Goal: Task Accomplishment & Management: Complete application form

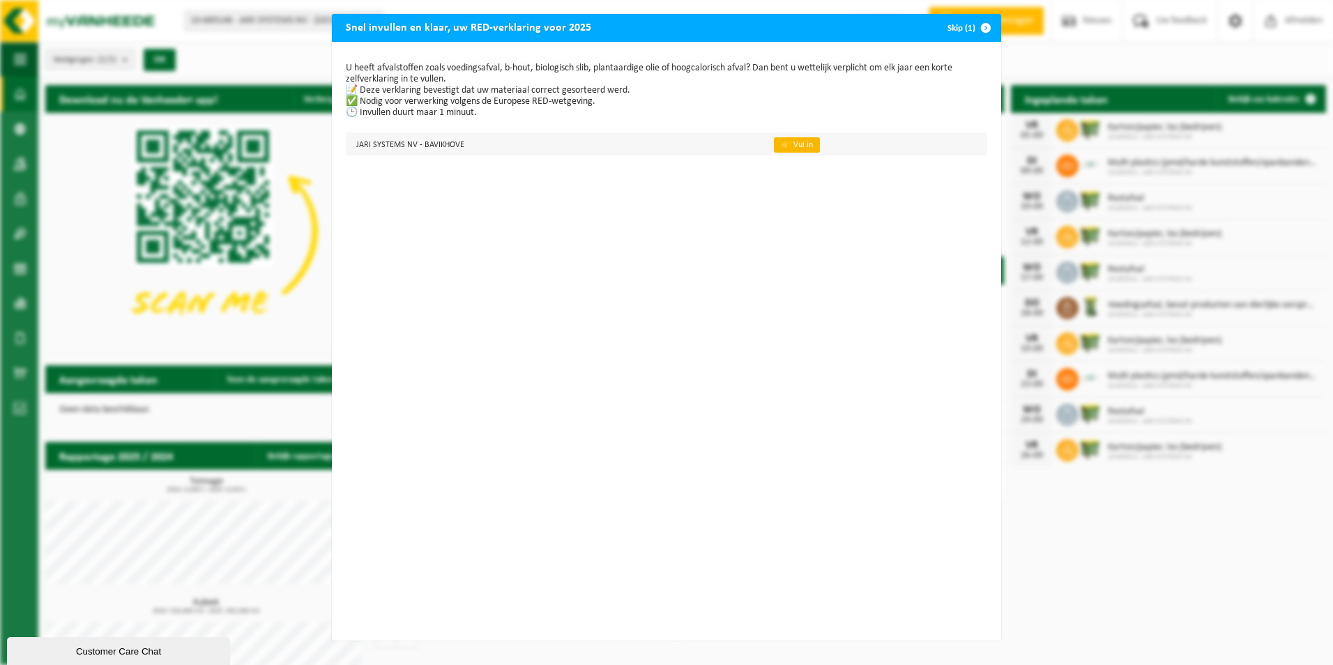
drag, startPoint x: 776, startPoint y: 144, endPoint x: 773, endPoint y: 137, distance: 7.5
click at [776, 143] on link "👉 Vul in" at bounding box center [797, 144] width 46 height 15
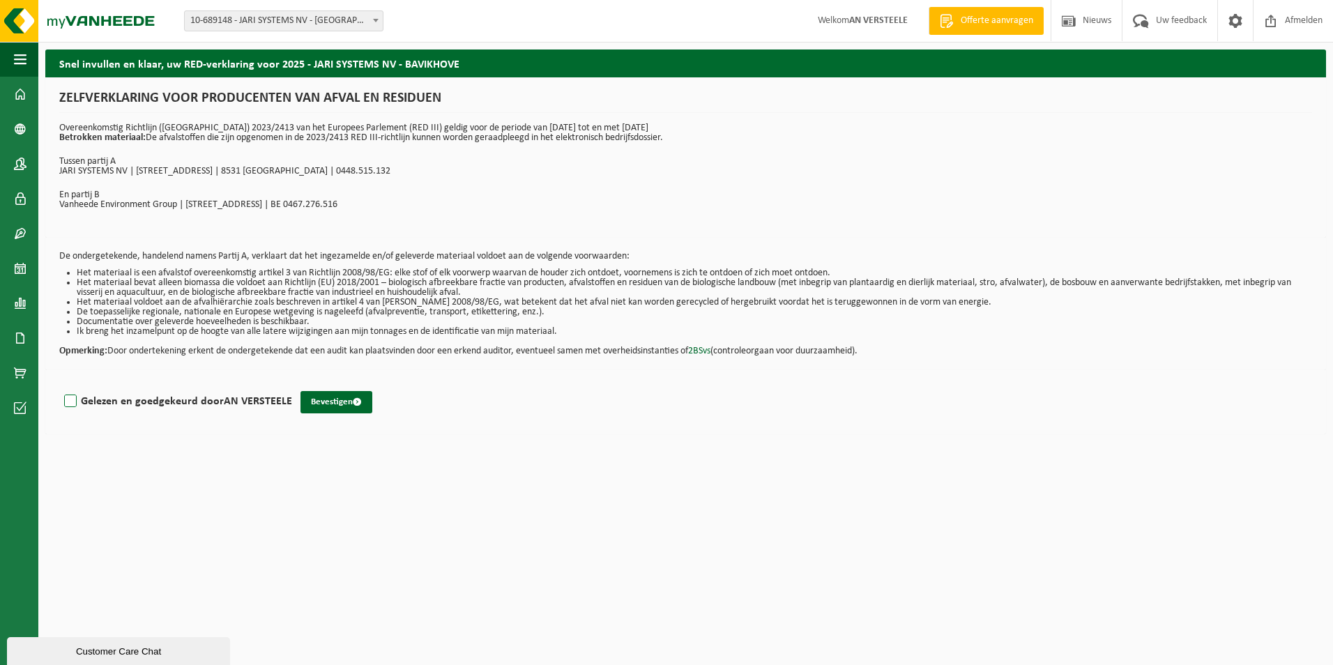
click at [71, 397] on label "Gelezen en goedgekeurd door AN VERSTEELE" at bounding box center [176, 401] width 231 height 21
click at [292, 384] on input "Gelezen en goedgekeurd door AN VERSTEELE" at bounding box center [292, 383] width 1 height 1
checkbox input "true"
click at [336, 400] on button "Bevestigen" at bounding box center [336, 402] width 72 height 22
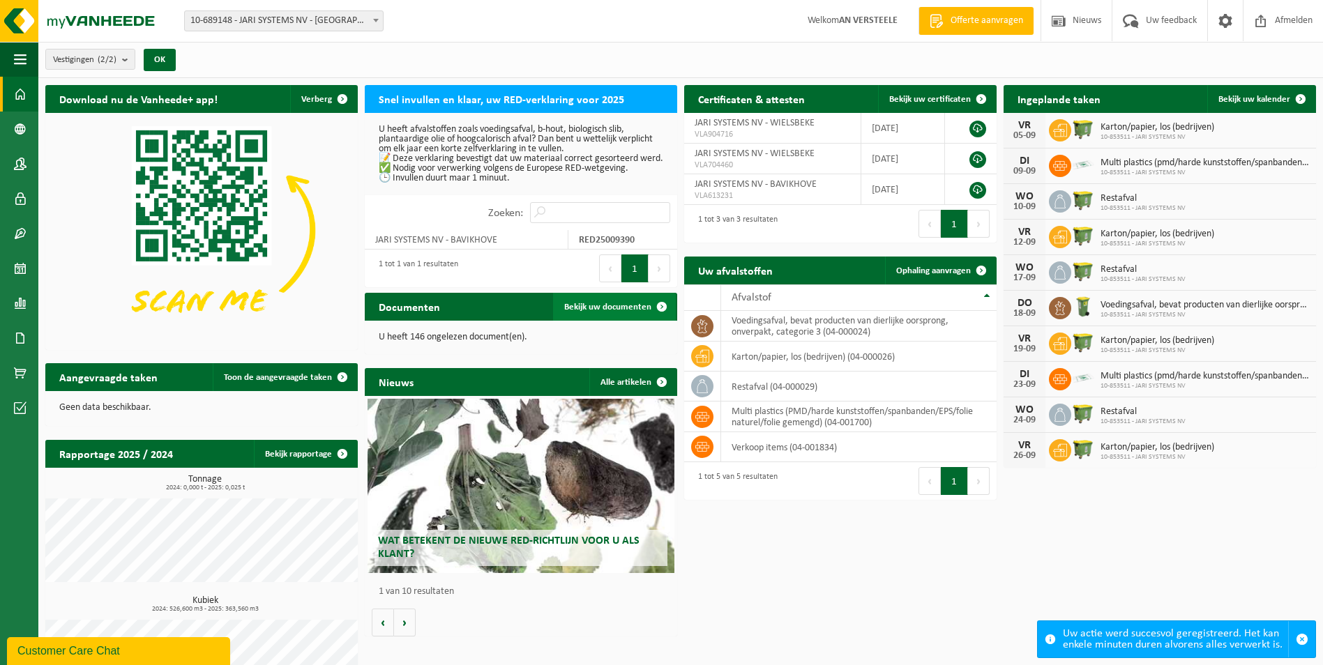
click at [657, 303] on span at bounding box center [662, 307] width 28 height 28
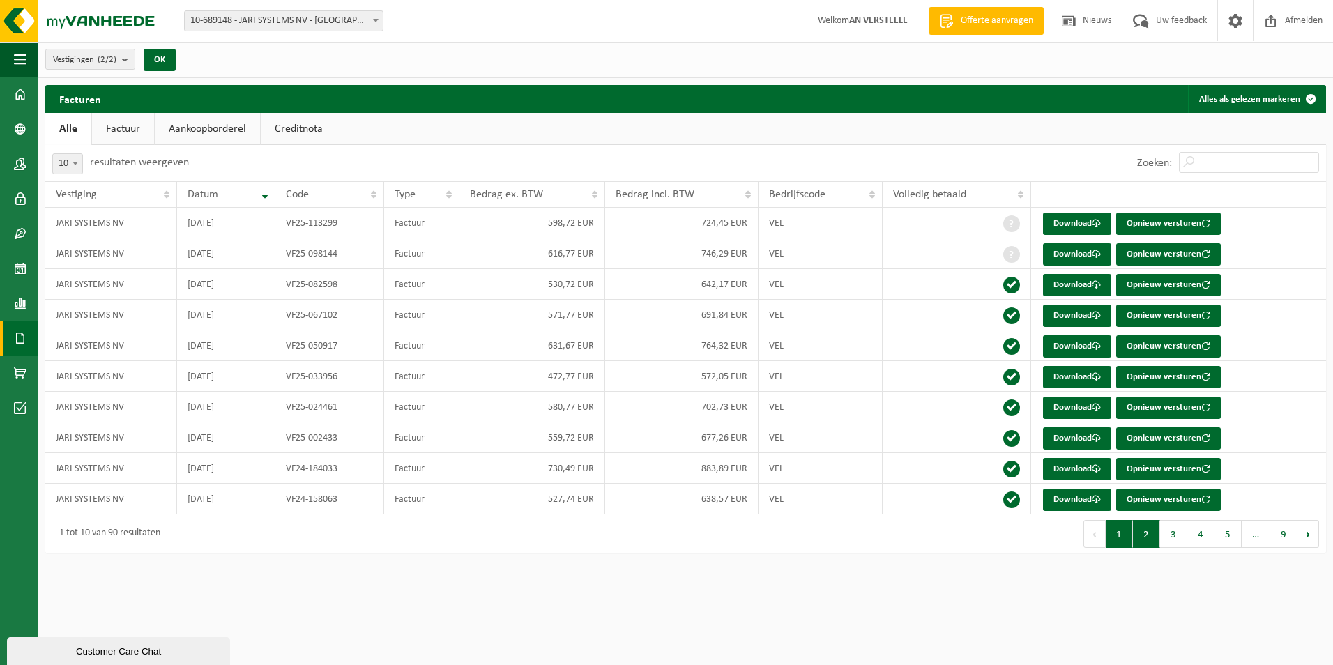
click at [1147, 532] on button "2" at bounding box center [1146, 534] width 27 height 28
click at [1175, 537] on button "3" at bounding box center [1173, 534] width 27 height 28
click at [1228, 532] on button "5" at bounding box center [1228, 534] width 27 height 28
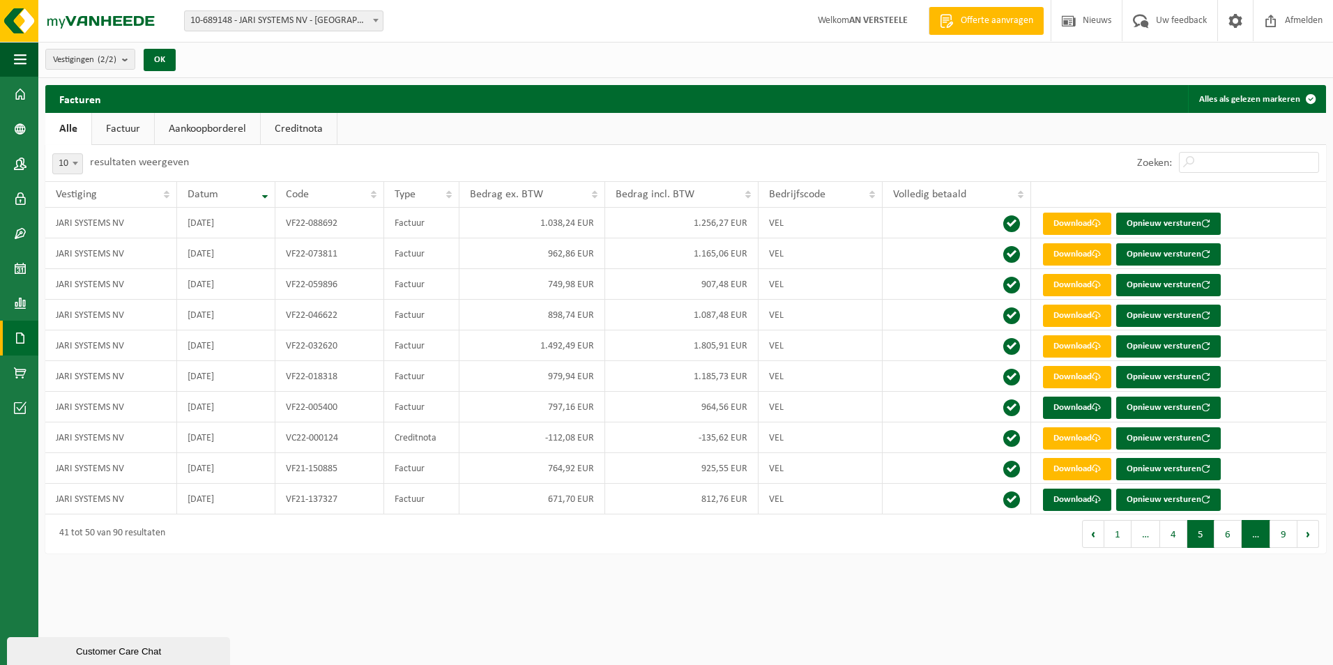
click at [1253, 535] on span "…" at bounding box center [1256, 534] width 29 height 28
click at [1288, 533] on button "9" at bounding box center [1283, 534] width 27 height 28
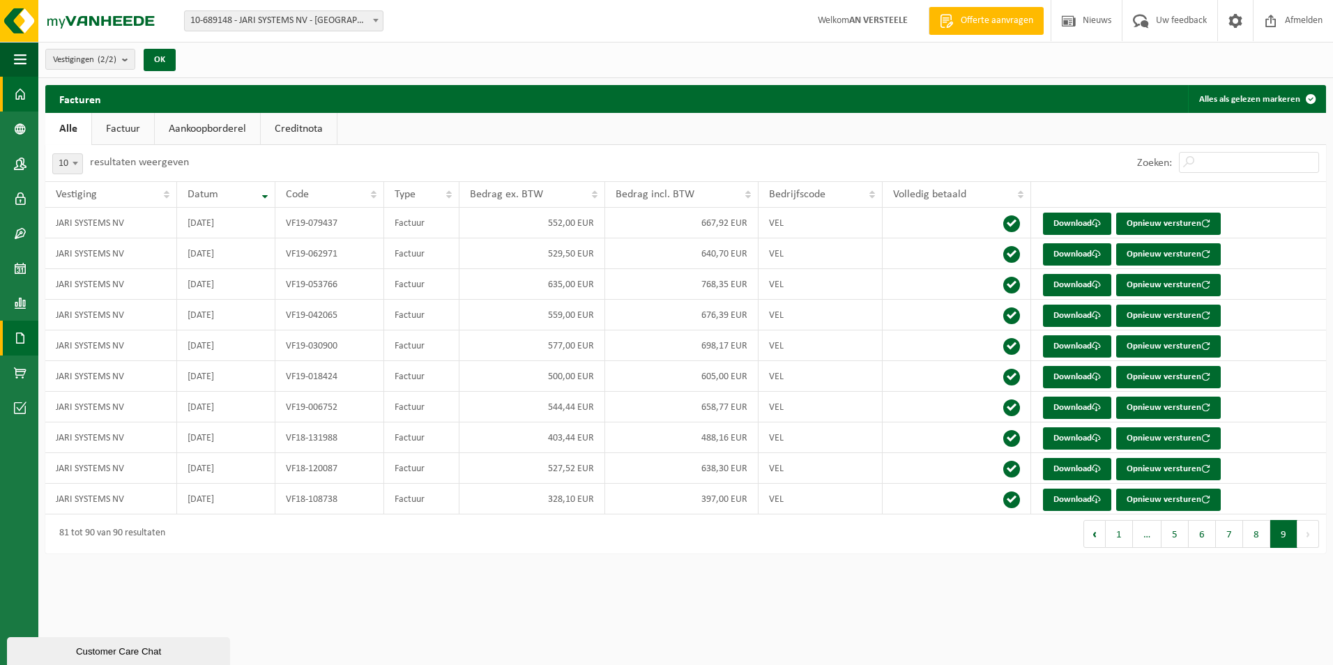
click at [17, 88] on span at bounding box center [20, 94] width 13 height 35
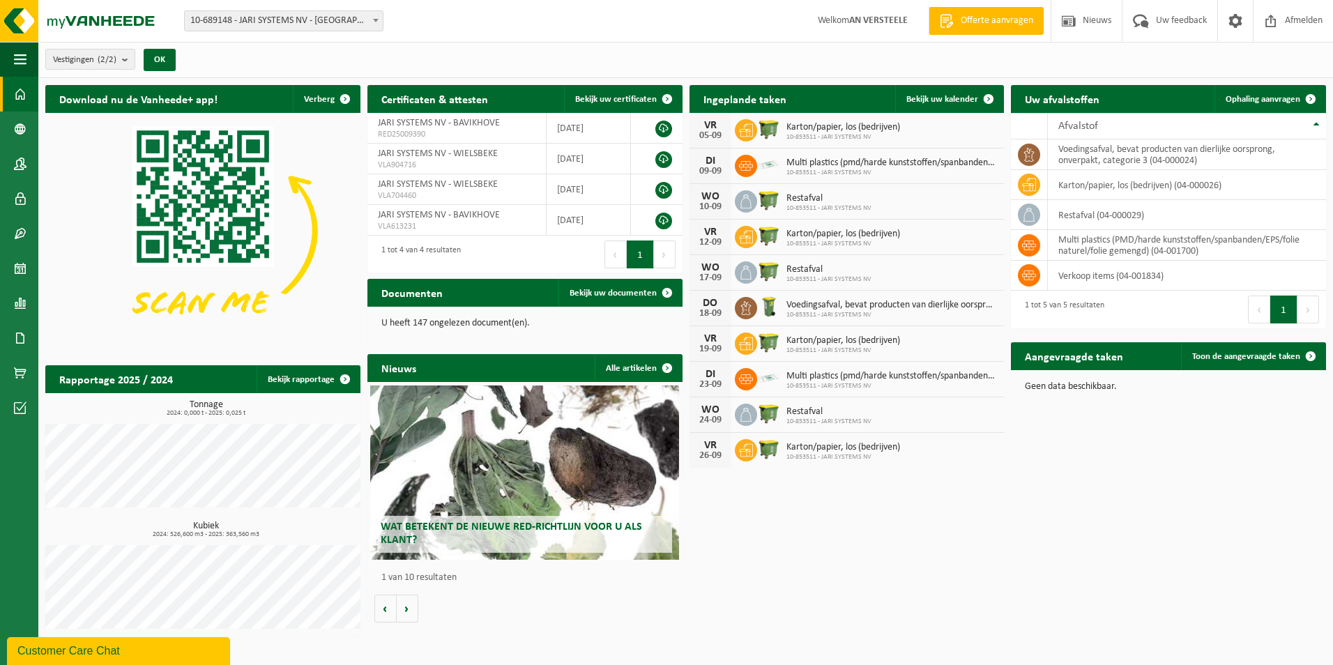
click at [579, 524] on span "Wat betekent de nieuwe RED-richtlijn voor u als klant?" at bounding box center [511, 533] width 261 height 24
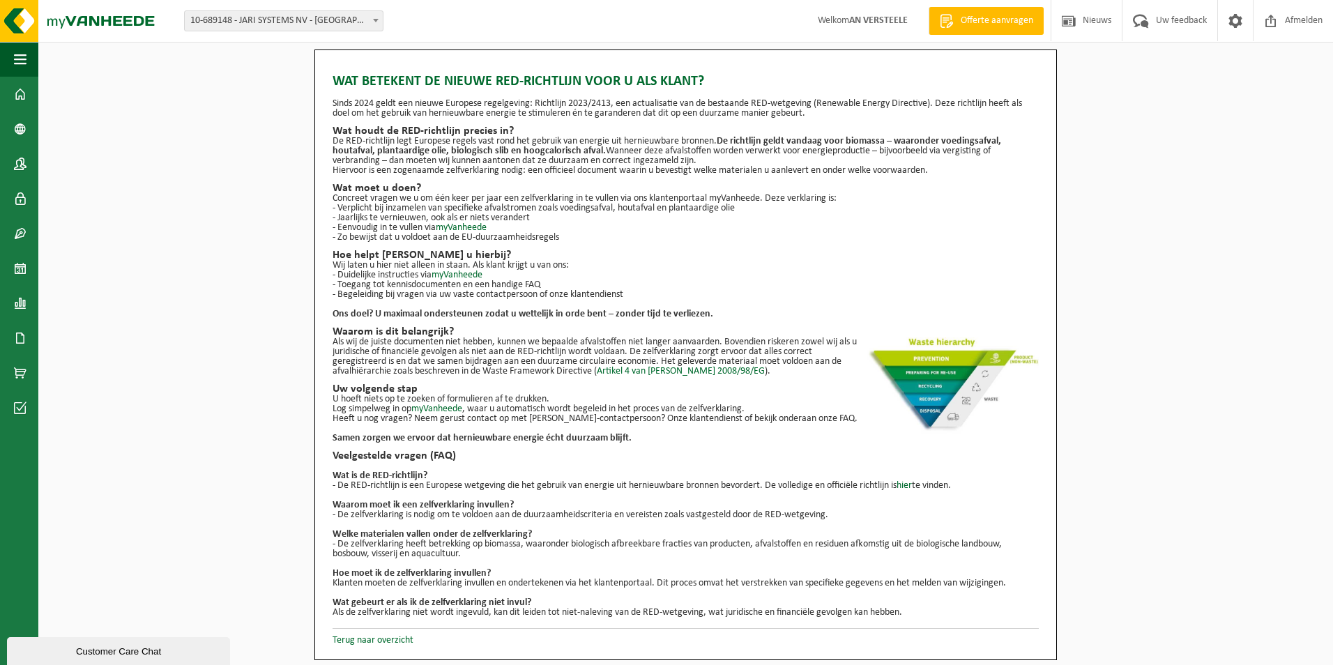
click at [1139, 431] on div "Wat betekent de nieuwe RED-richtlijn voor u als klant? Sinds 2024 geldt een nie…" at bounding box center [685, 355] width 1295 height 611
